Goal: Find specific page/section: Find specific page/section

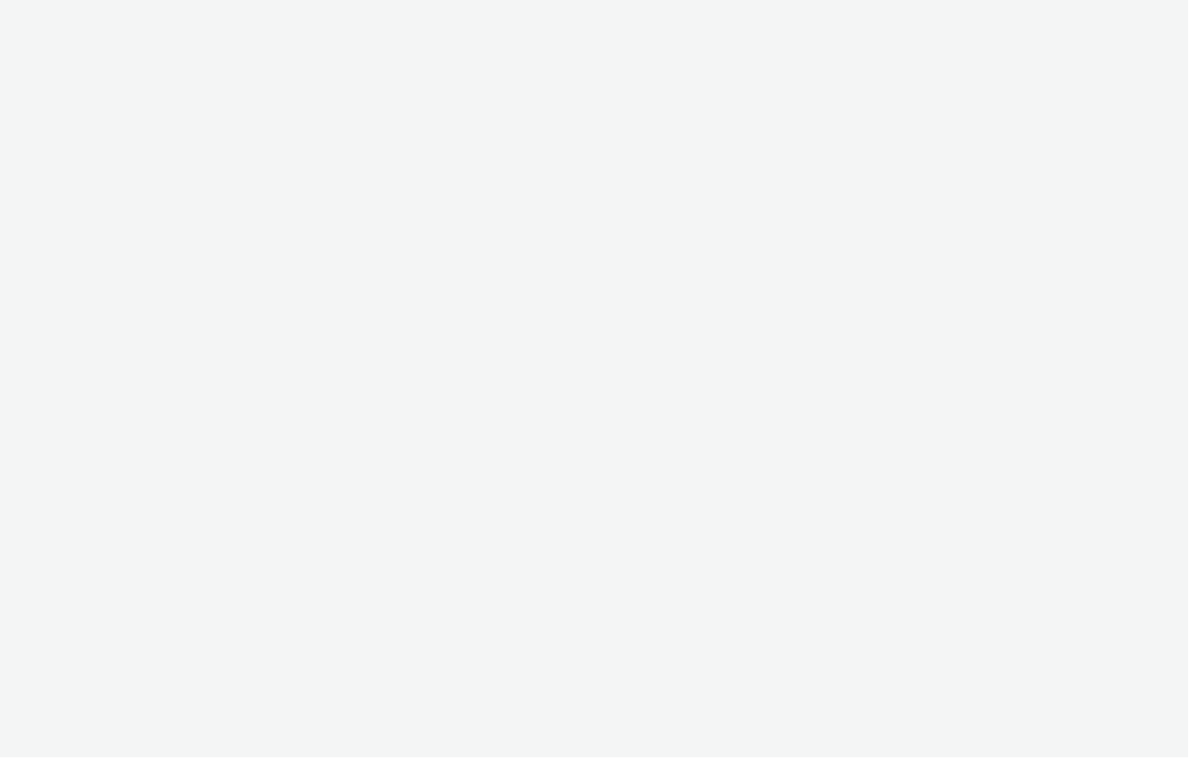
select select "2fc77e36-bb93-4aa3-9dff-dcb08e02eac6"
select select "2405a9d4-3350-4458-8d06-44f78962fa76"
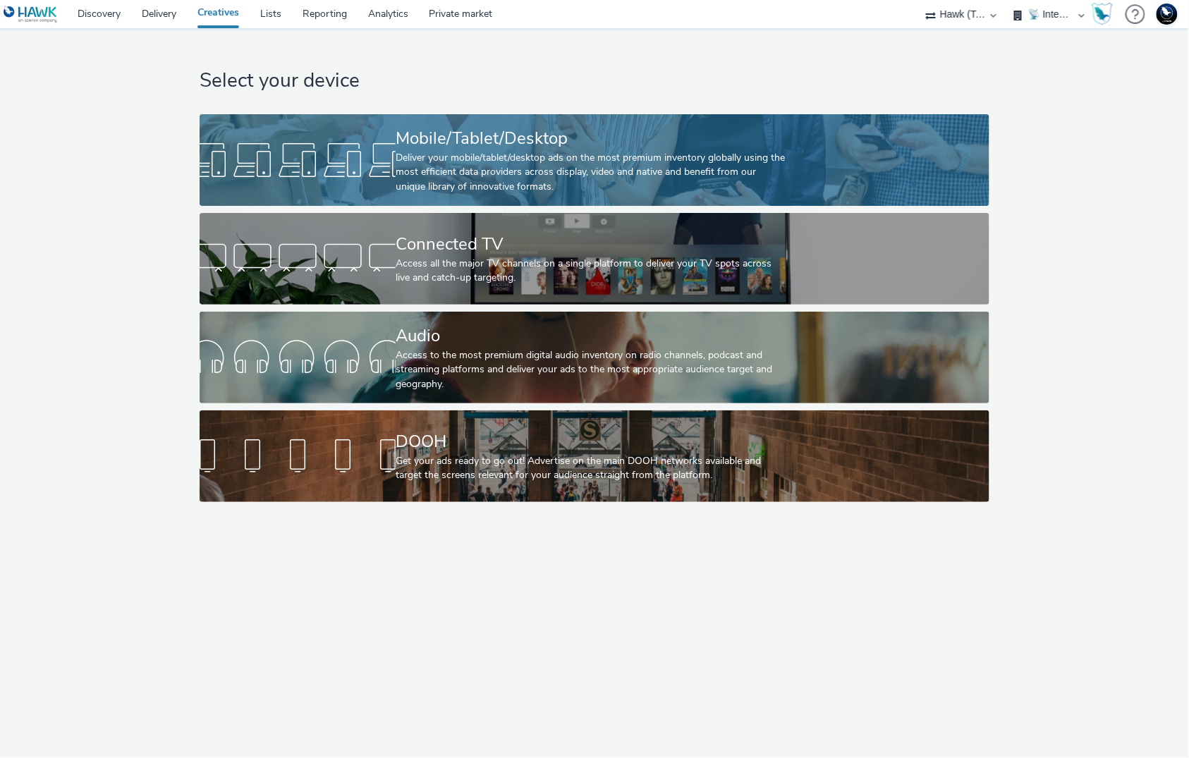
click at [443, 153] on div "Deliver your mobile/tablet/desktop ads on the most premium inventory globally u…" at bounding box center [592, 172] width 392 height 43
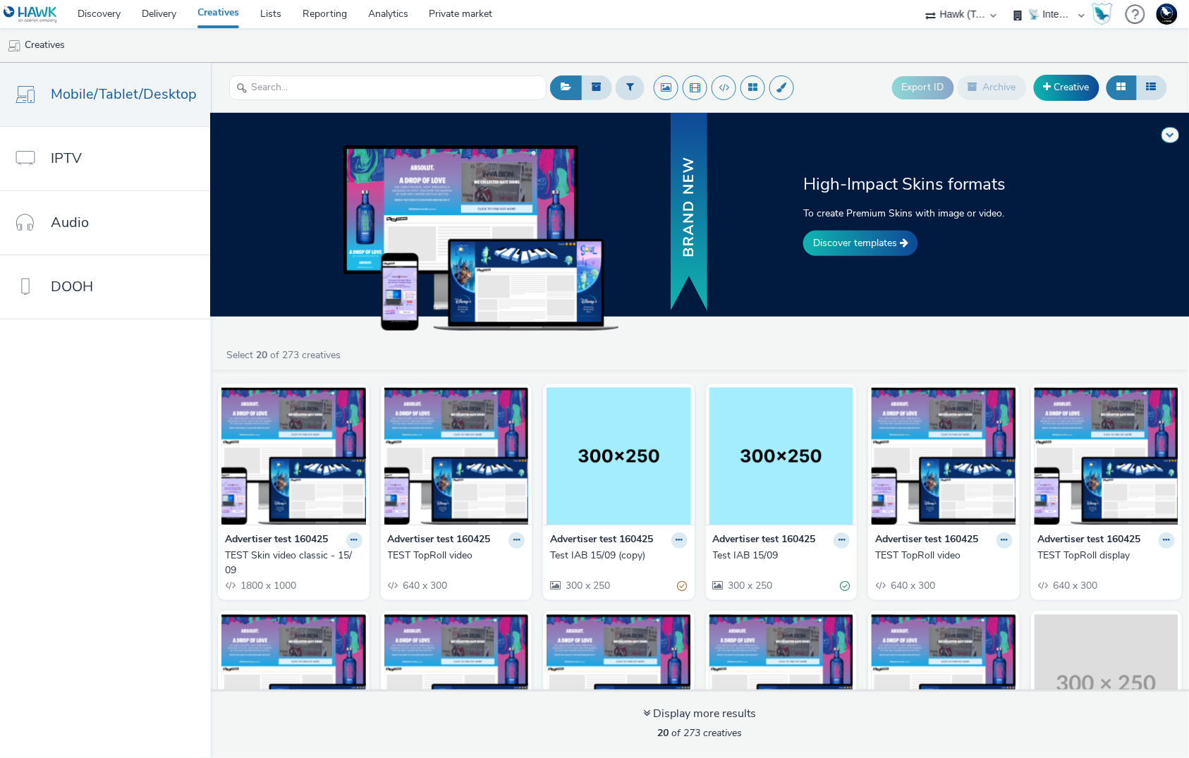
click at [297, 552] on div "TEST Skin video classic - 15/09" at bounding box center [291, 563] width 132 height 29
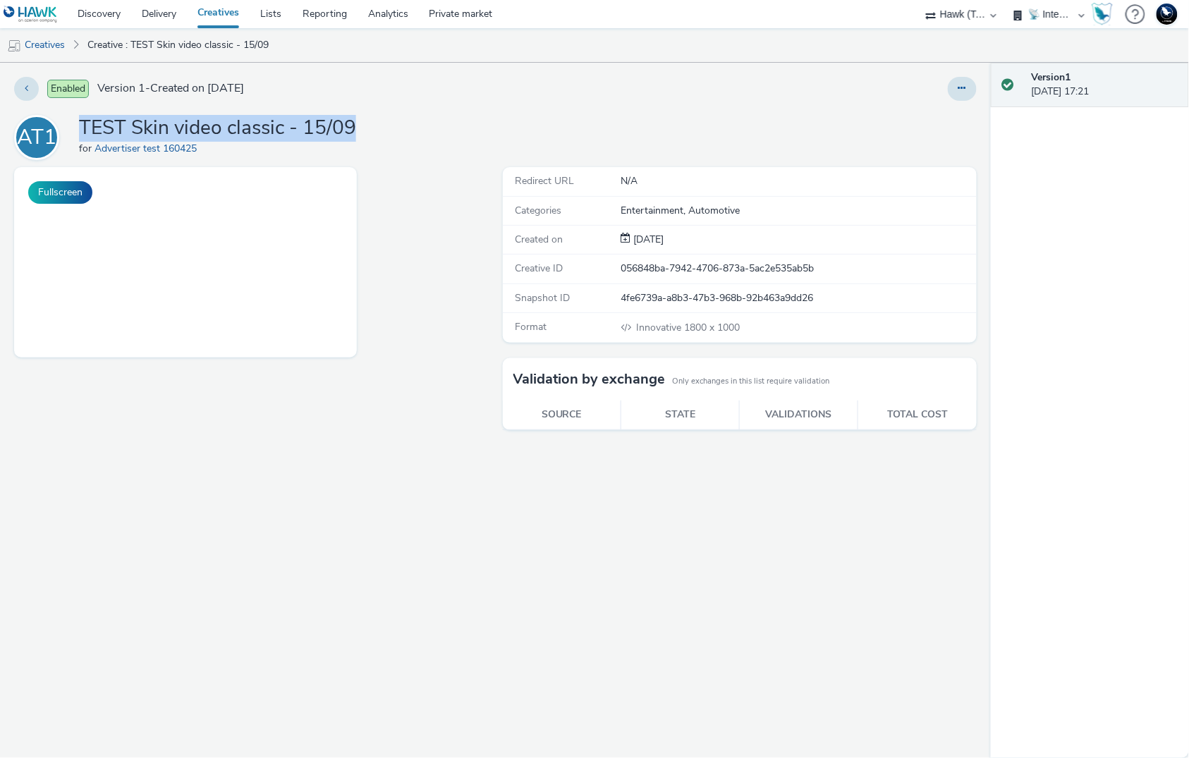
drag, startPoint x: 380, startPoint y: 128, endPoint x: 80, endPoint y: 121, distance: 300.6
click at [80, 121] on div "AT1 TEST Skin video classic - 15/09 for Advertiser test 160425" at bounding box center [495, 137] width 963 height 45
copy h1 "TEST Skin video classic - 15/09"
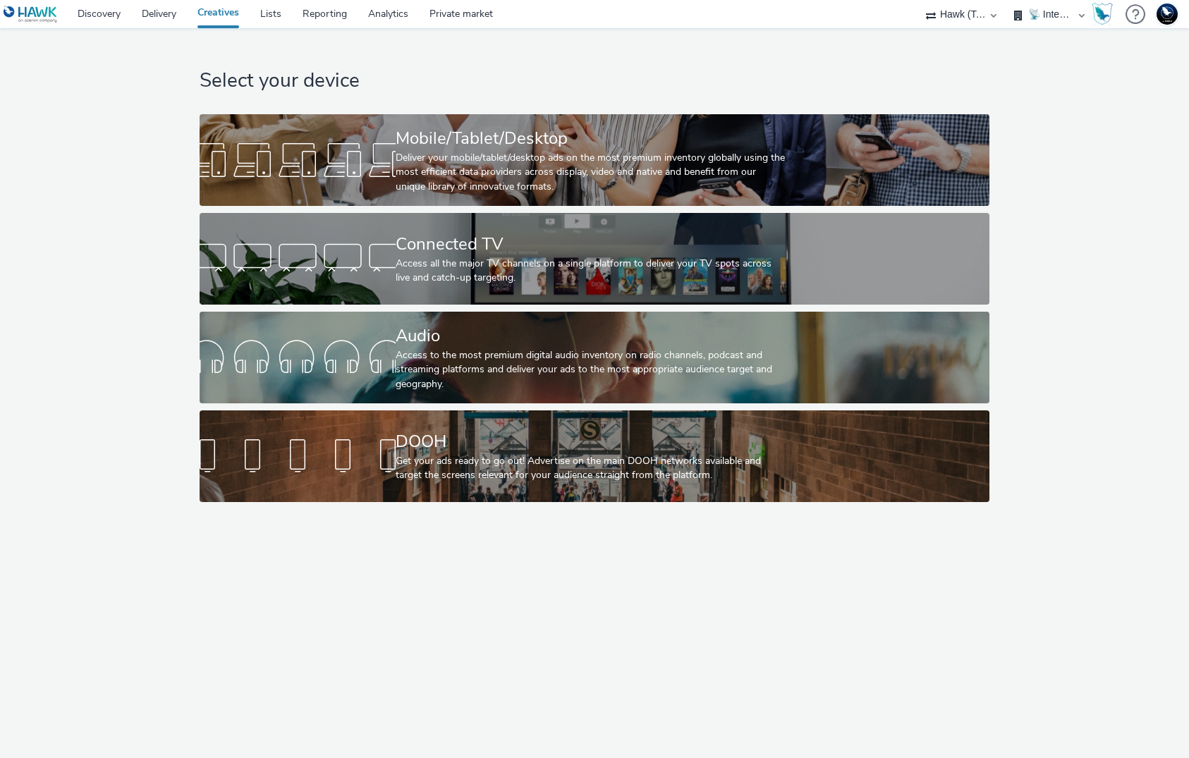
select select "2fc77e36-bb93-4aa3-9dff-dcb08e02eac6"
select select "2405a9d4-3350-4458-8d06-44f78962fa76"
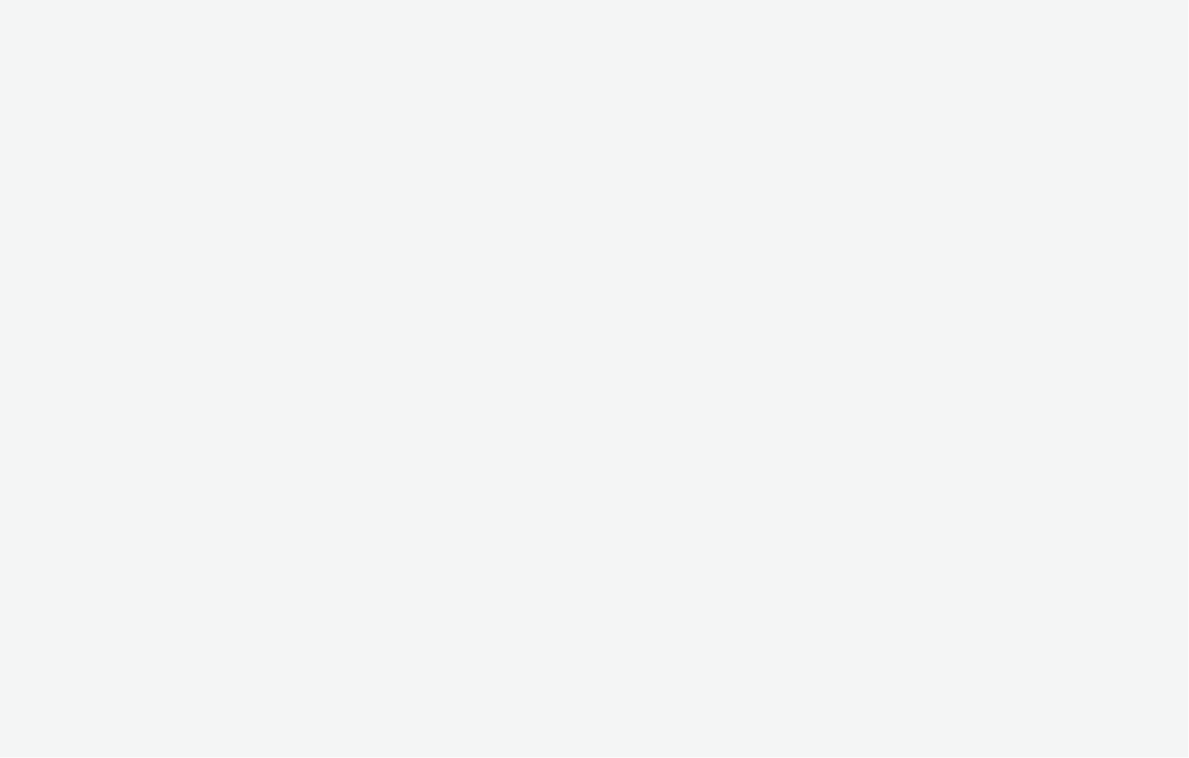
select select "2fc77e36-bb93-4aa3-9dff-dcb08e02eac6"
select select "2405a9d4-3350-4458-8d06-44f78962fa76"
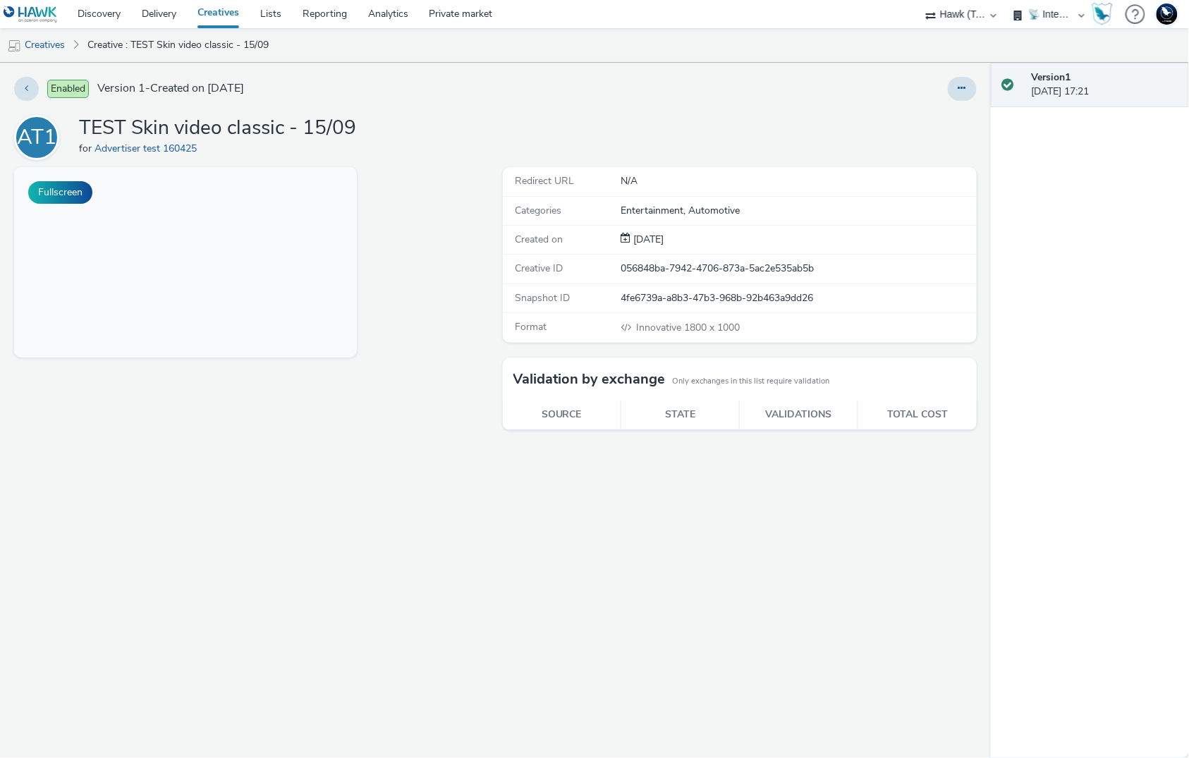
click at [957, 209] on div "Entertainment, Automotive" at bounding box center [798, 211] width 355 height 14
